Goal: Task Accomplishment & Management: Use online tool/utility

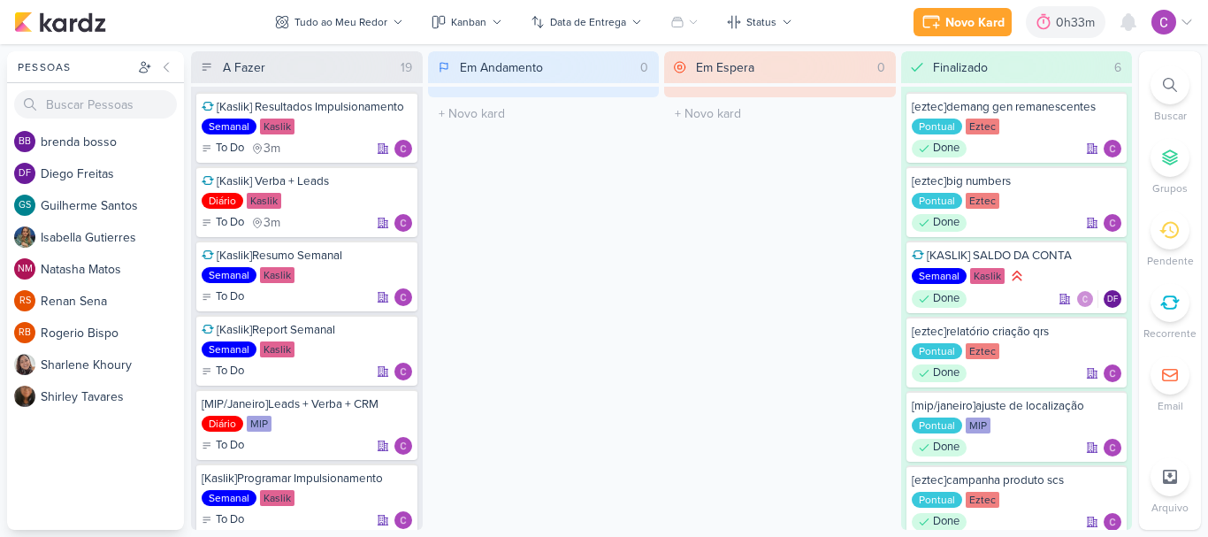
click at [1058, 19] on div "0h33m" at bounding box center [1078, 22] width 44 height 19
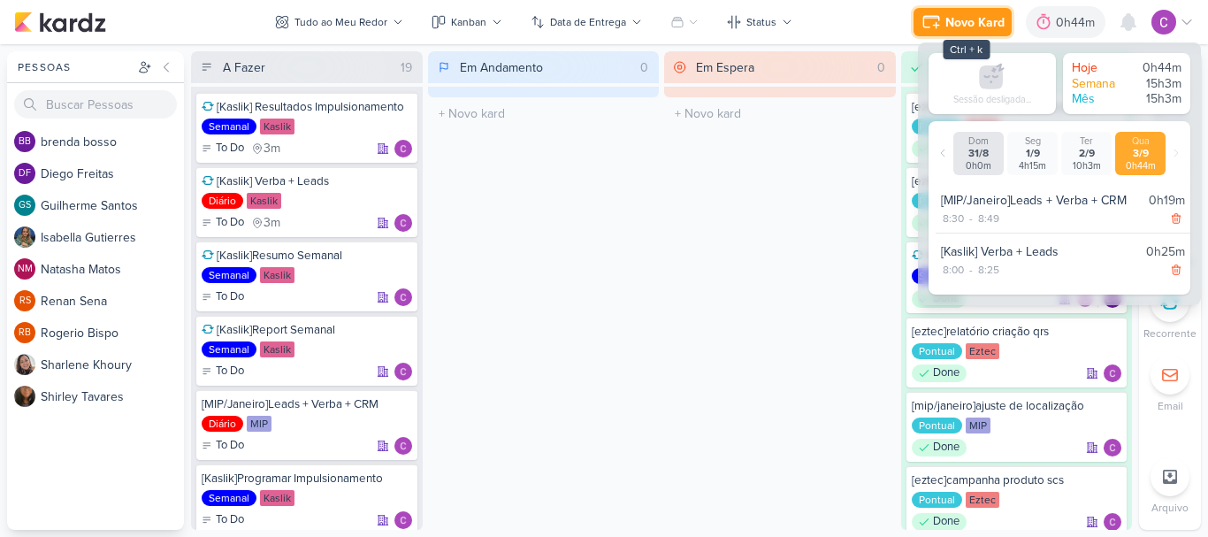
click at [975, 11] on button "Novo Kard" at bounding box center [962, 22] width 98 height 28
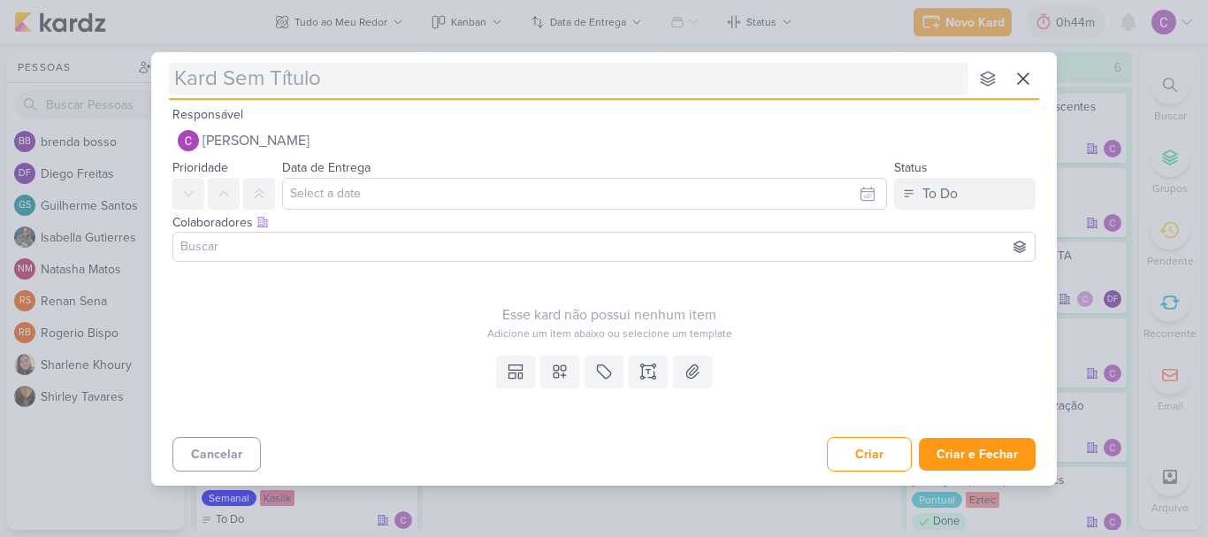
type input "["
type input "[mip"
type input "[mip]"
type input "[mip]e"
type input "[mip]enxov"
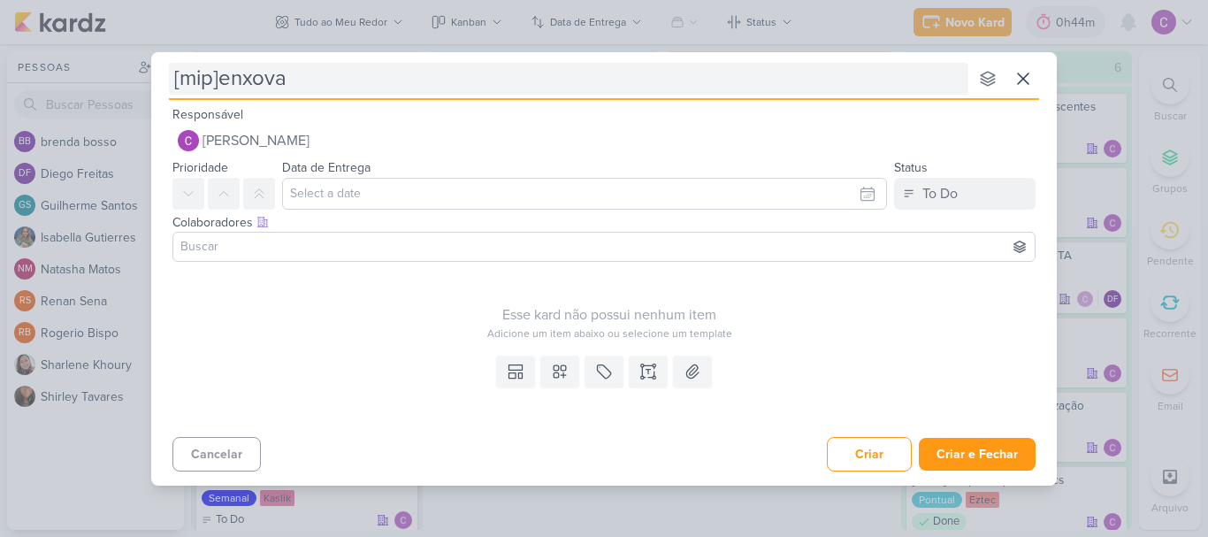
type input "[mip]enxoval"
type input "[mip]enxoval cobertu"
type input "[mip]enxoval cobertur"
type input "[mip]enxoval cobertura"
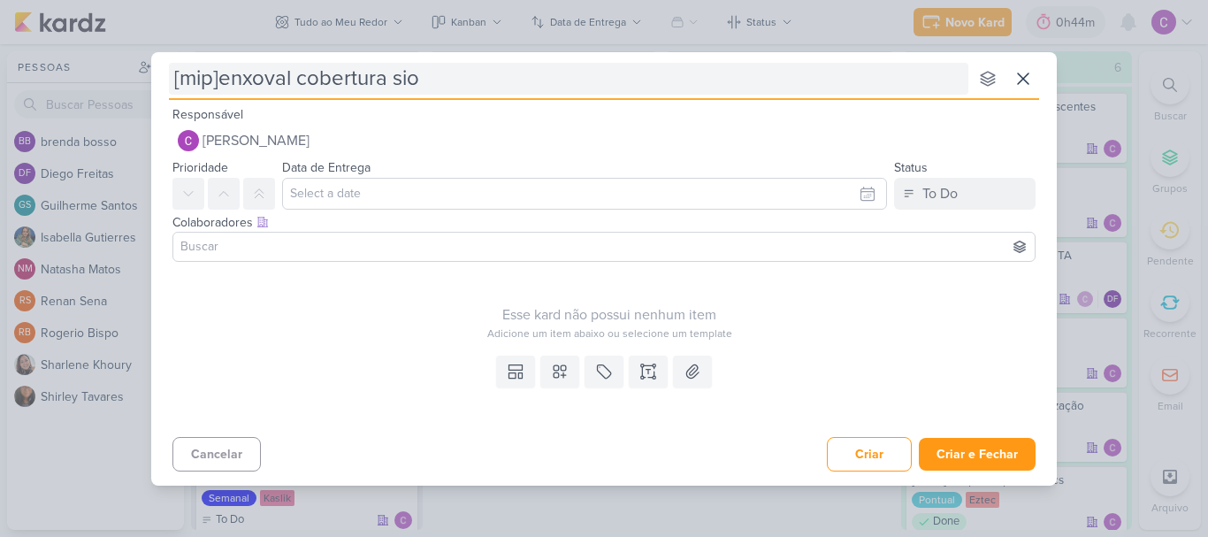
type input "[mip]enxoval cobertura sion"
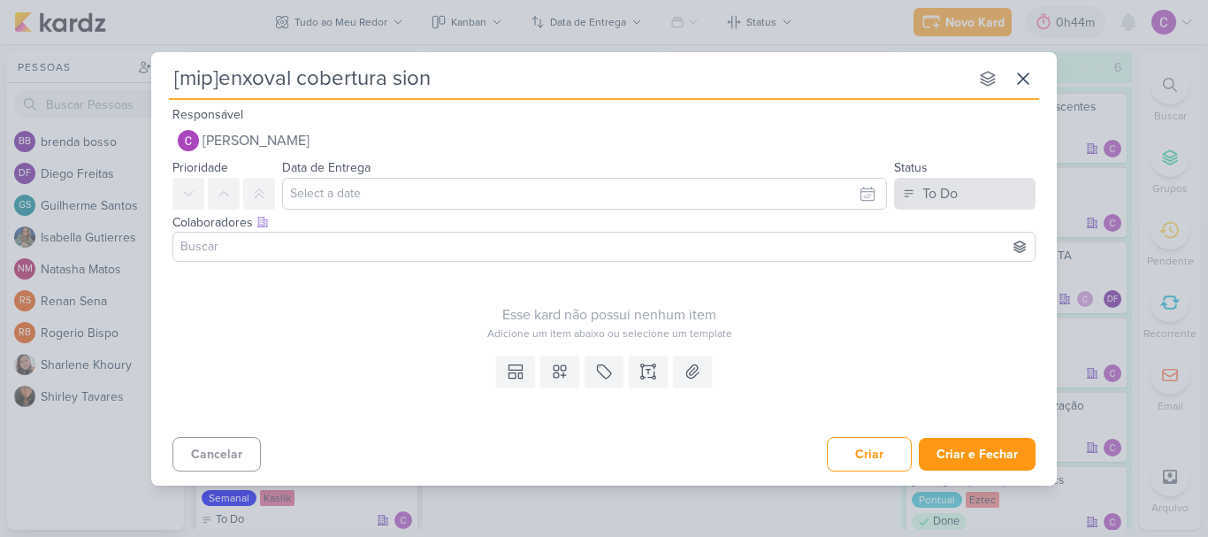
type input "[mip]enxoval cobertura sion"
click at [934, 188] on div "To Do" at bounding box center [939, 193] width 35 height 21
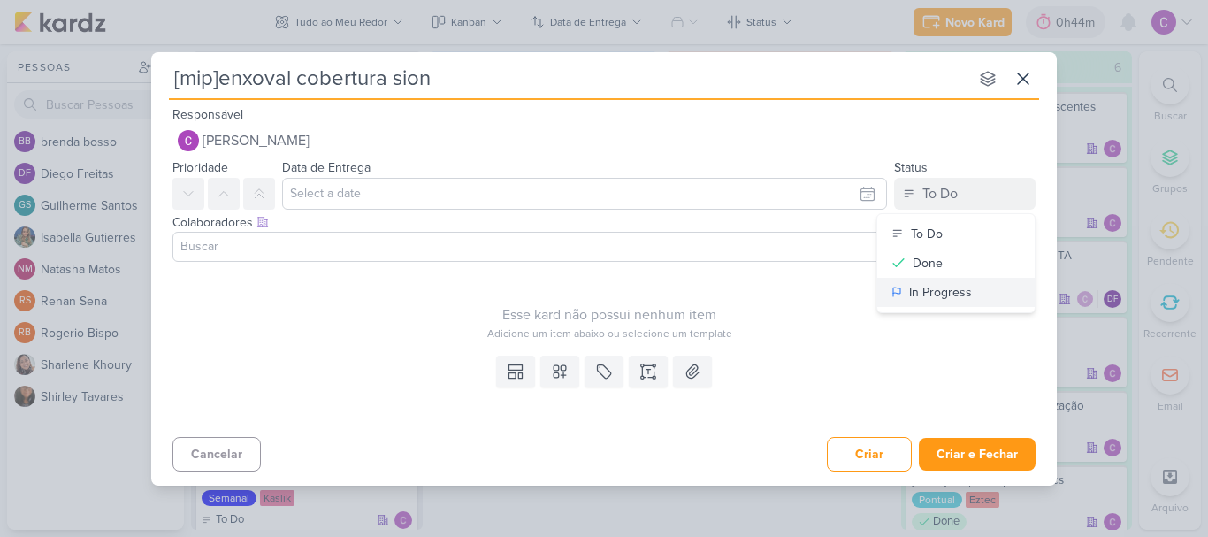
click at [934, 295] on div "In Progress" at bounding box center [940, 292] width 63 height 19
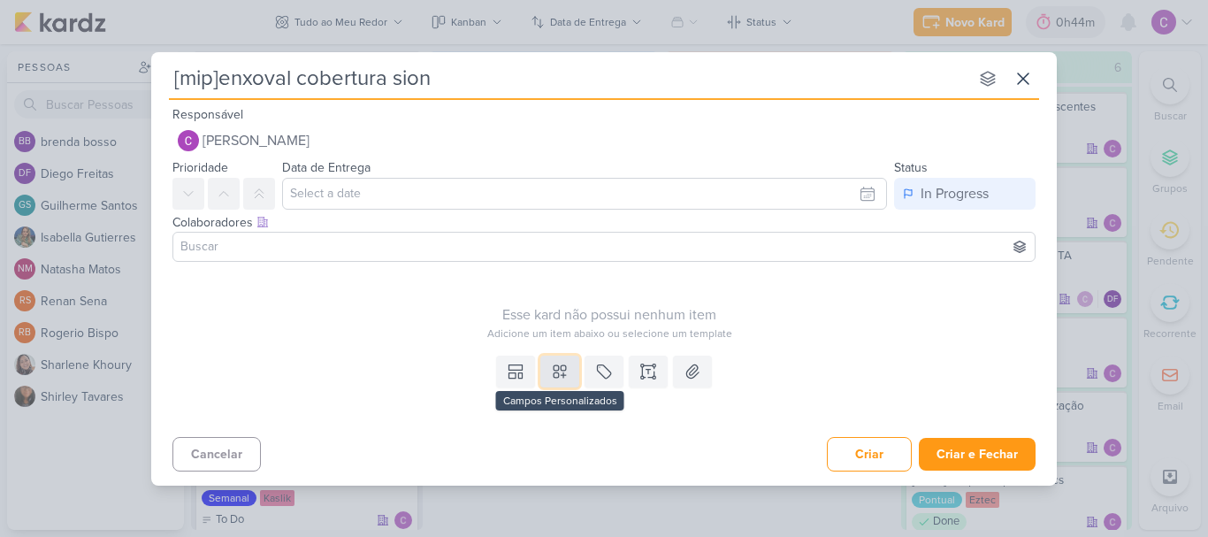
click at [568, 375] on button at bounding box center [559, 371] width 39 height 32
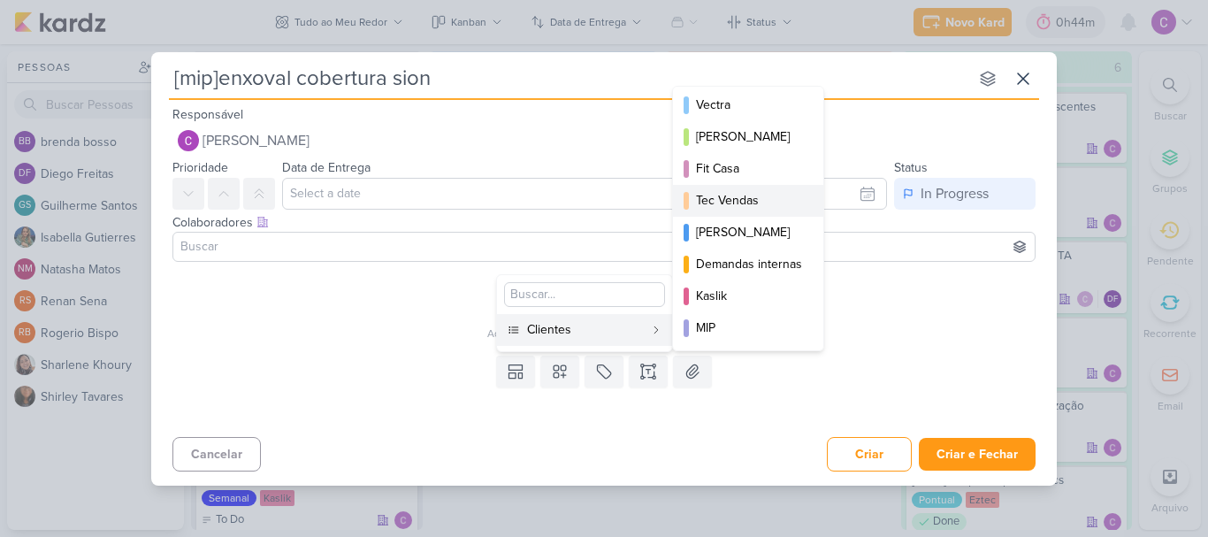
scroll to position [256, 0]
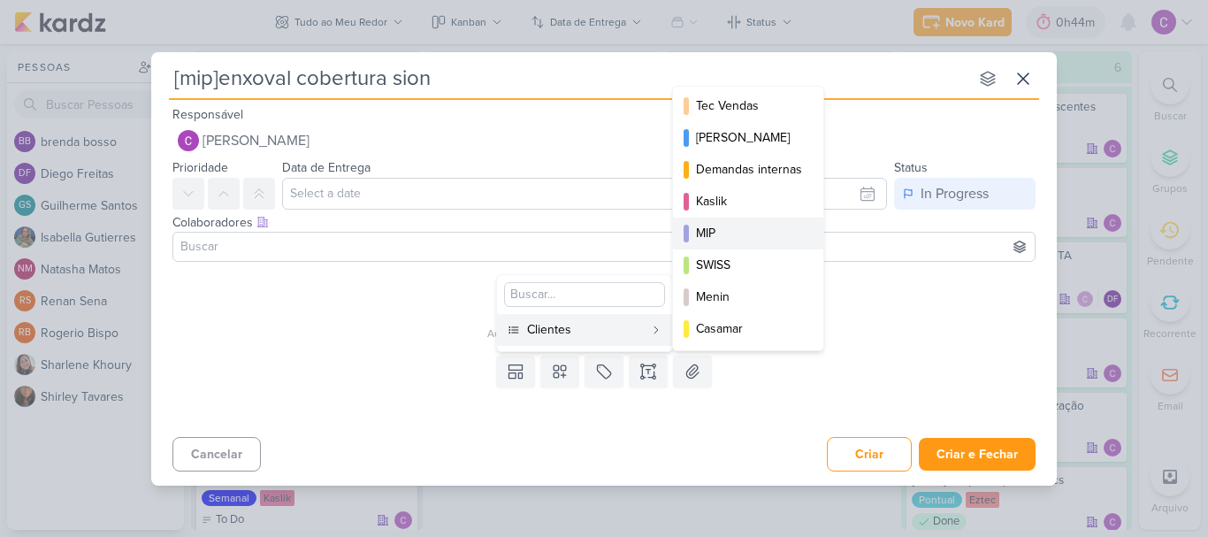
click at [730, 228] on div "MIP" at bounding box center [749, 233] width 106 height 19
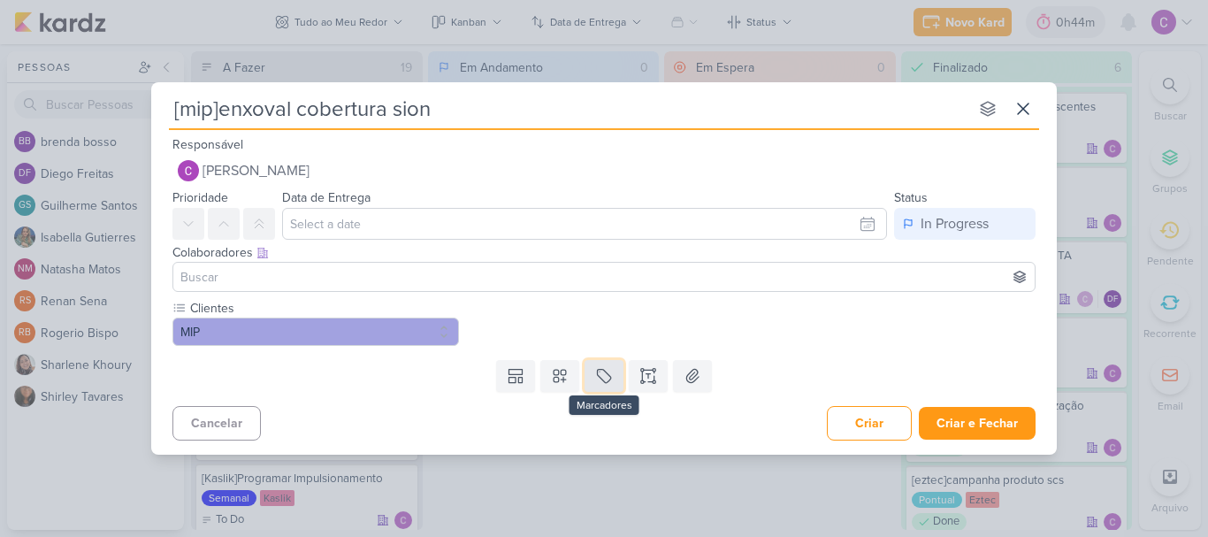
click at [608, 370] on icon at bounding box center [604, 376] width 18 height 18
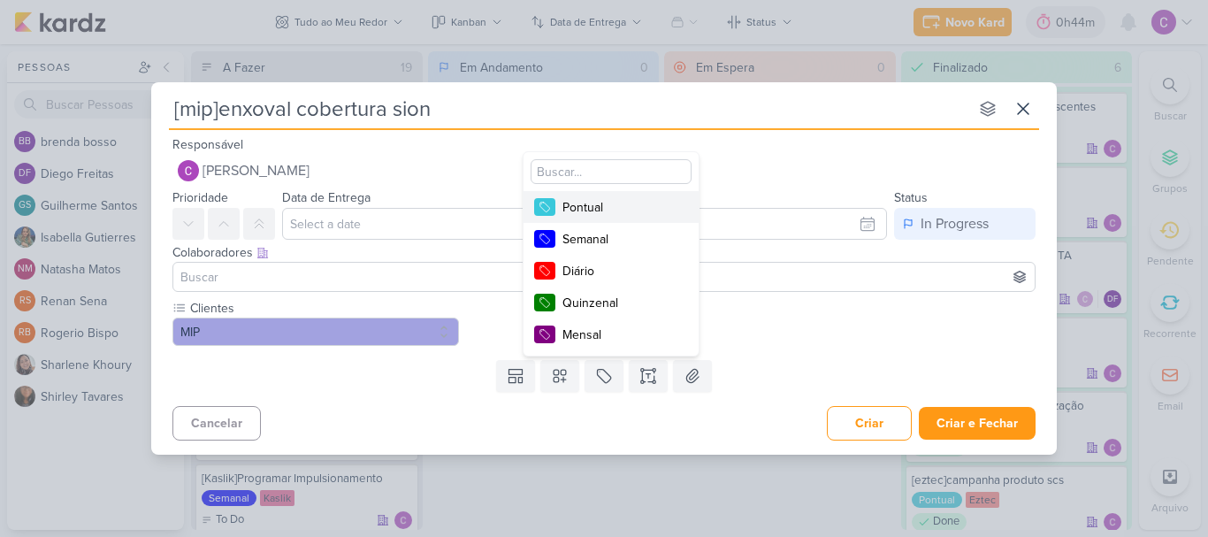
click at [615, 210] on div "Pontual" at bounding box center [619, 207] width 115 height 19
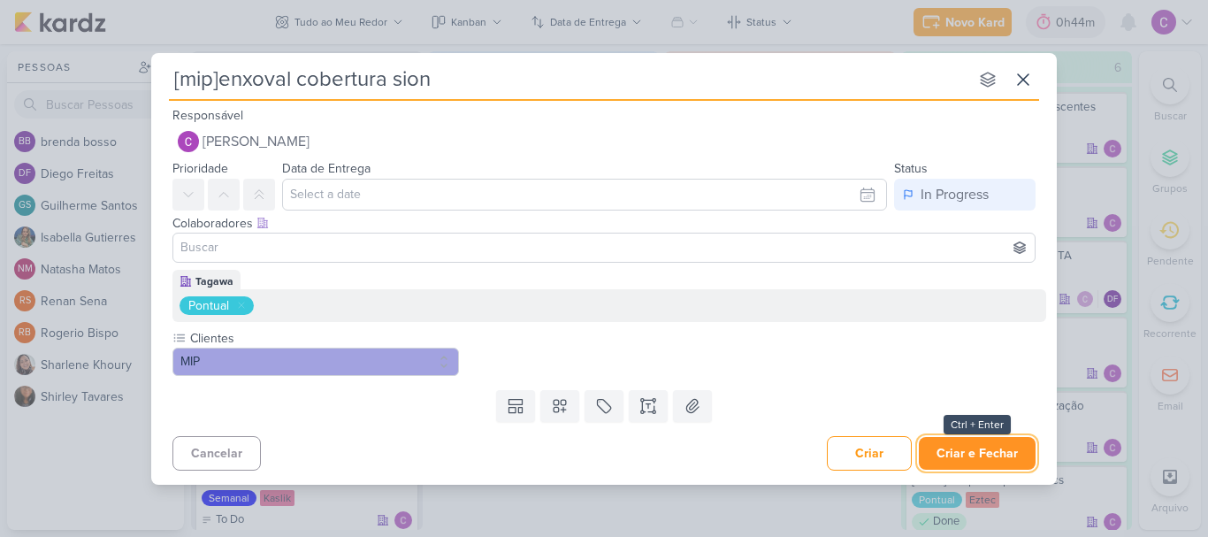
click at [960, 454] on button "Criar e Fechar" at bounding box center [977, 453] width 117 height 33
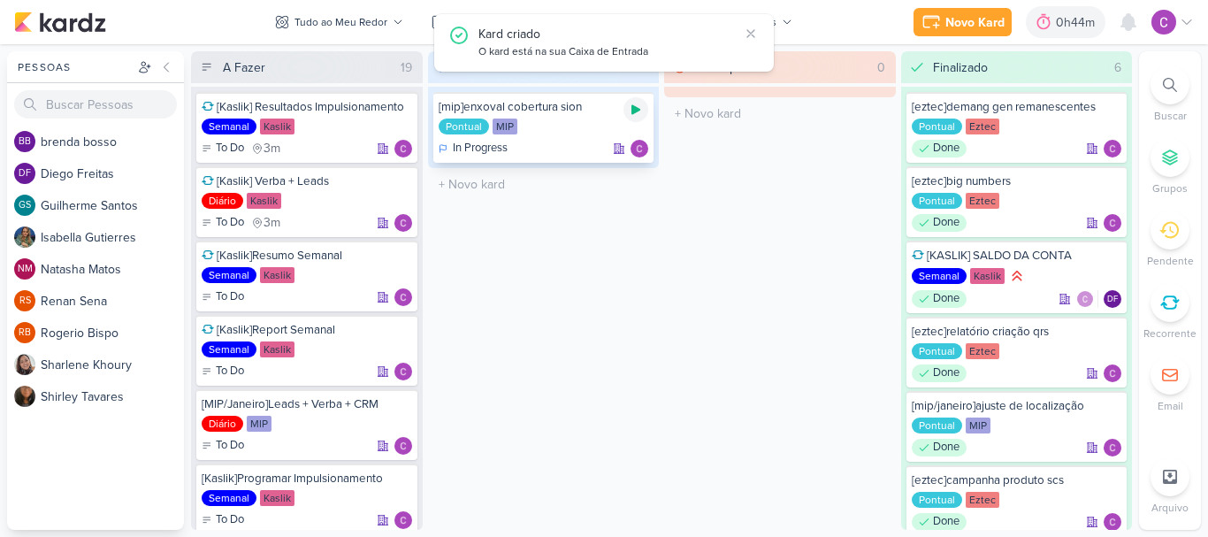
click at [632, 108] on icon at bounding box center [635, 110] width 9 height 10
click at [632, 108] on icon at bounding box center [635, 109] width 9 height 9
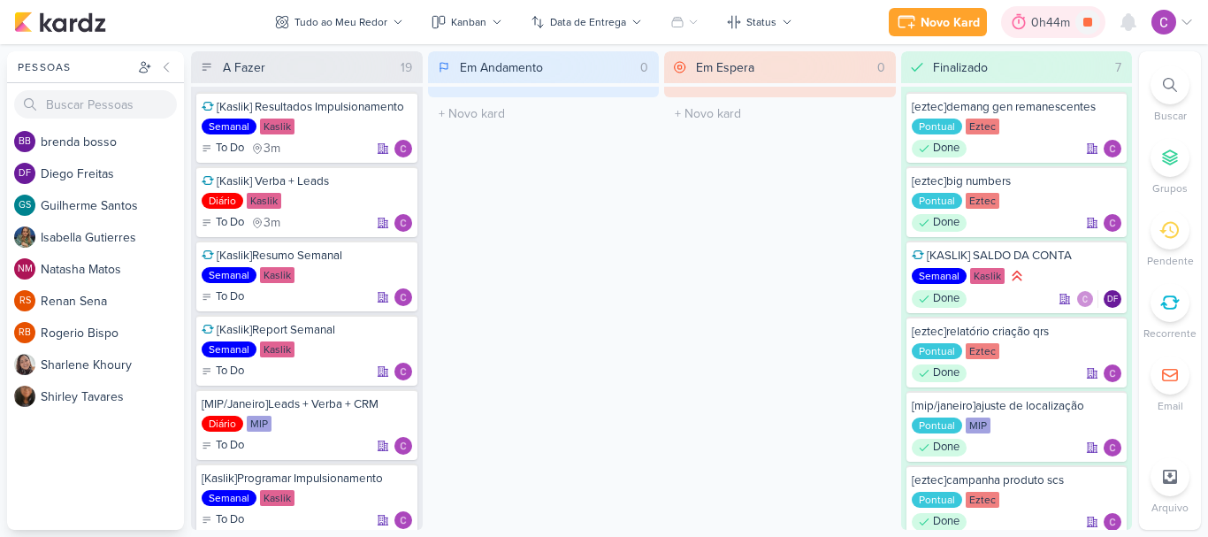
click at [1039, 28] on div "0h44m" at bounding box center [1053, 22] width 44 height 19
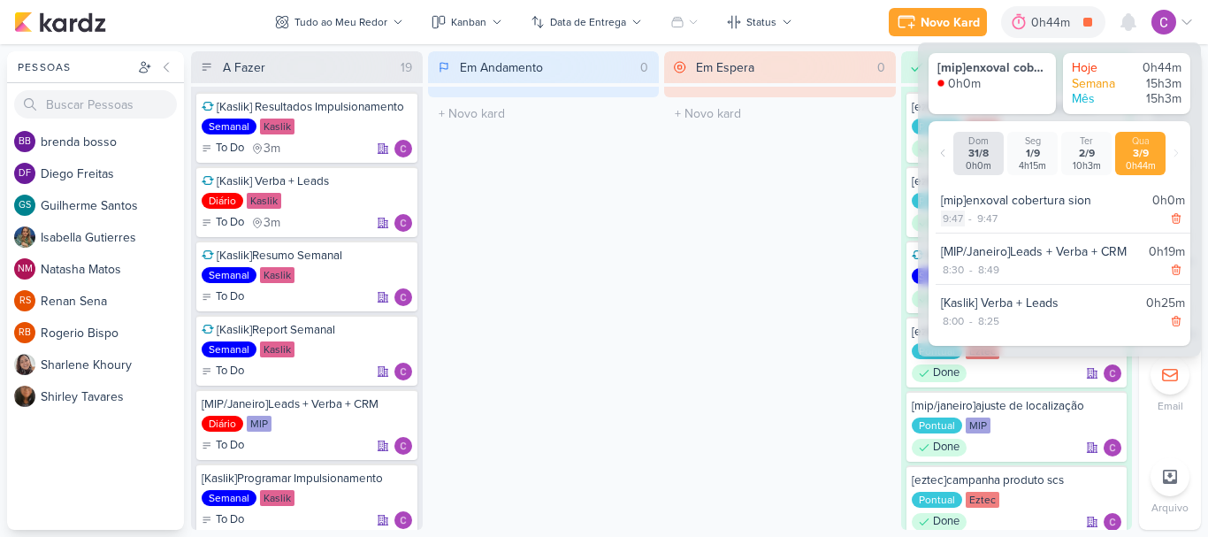
click at [949, 221] on div "9:47" at bounding box center [953, 218] width 24 height 16
select select "9"
click at [984, 237] on select "00 01 02 03 04 05 06 07 08 09 10 11 12 13 14 15 16 17 18 19 20 21 22 23 24 25 2…" at bounding box center [985, 240] width 25 height 21
select select "29"
click at [973, 230] on select "00 01 02 03 04 05 06 07 08 09 10 11 12 13 14 15 16 17 18 19 20 21 22 23 24 25 2…" at bounding box center [985, 240] width 25 height 21
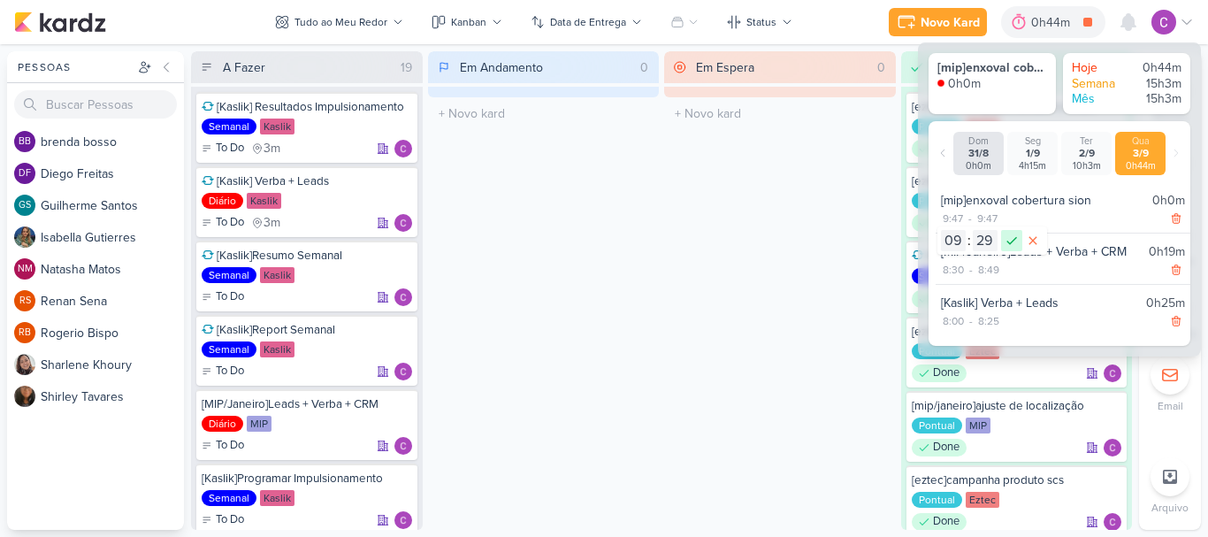
click at [1013, 233] on icon at bounding box center [1011, 240] width 21 height 21
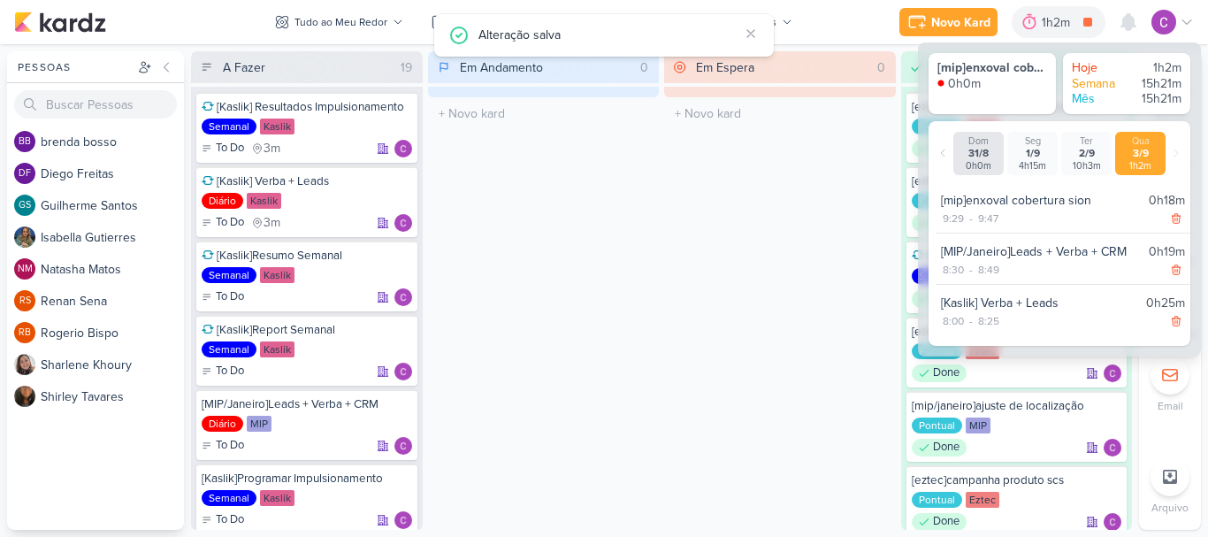
click at [743, 225] on div "Em Espera 0 O título do kard deve ter menos que 100 caracteres" at bounding box center [780, 290] width 232 height 478
